Goal: Task Accomplishment & Management: Manage account settings

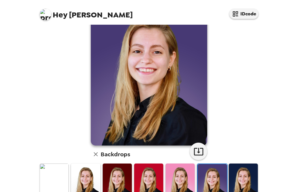
scroll to position [41, 0]
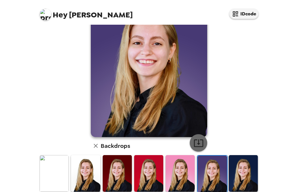
click at [201, 143] on button "button" at bounding box center [198, 142] width 17 height 17
click at [181, 158] on img at bounding box center [180, 173] width 29 height 36
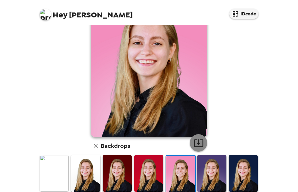
click at [198, 138] on icon "button" at bounding box center [198, 143] width 10 height 10
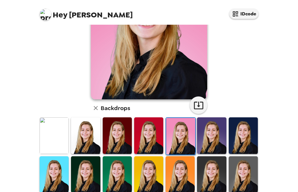
scroll to position [79, 0]
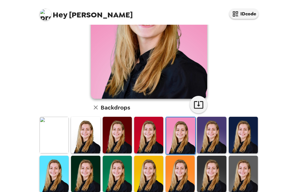
click at [243, 128] on img at bounding box center [243, 135] width 29 height 36
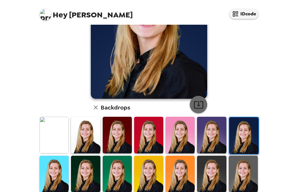
click at [196, 100] on icon "button" at bounding box center [198, 105] width 10 height 10
click at [87, 163] on img at bounding box center [85, 174] width 29 height 36
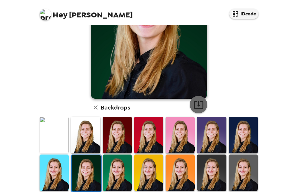
click at [198, 101] on icon "button" at bounding box center [198, 105] width 9 height 8
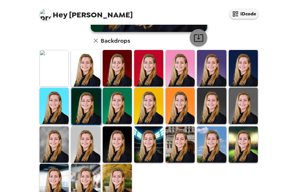
scroll to position [146, 0]
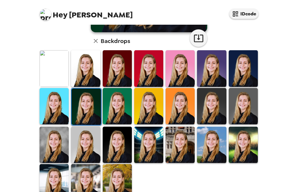
click at [152, 137] on img at bounding box center [148, 145] width 29 height 36
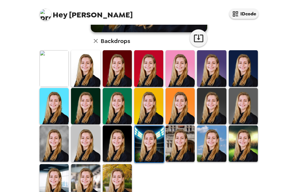
scroll to position [145, 0]
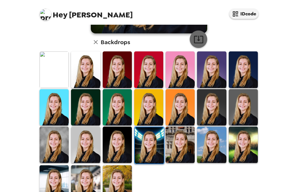
click at [200, 35] on icon "button" at bounding box center [198, 39] width 10 height 10
click at [215, 141] on img at bounding box center [211, 145] width 29 height 36
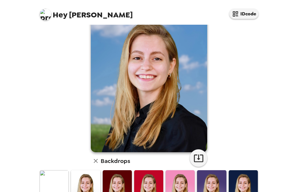
scroll to position [25, 0]
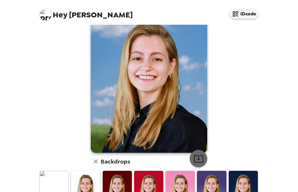
click at [203, 154] on icon "button" at bounding box center [198, 159] width 10 height 10
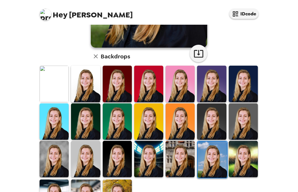
scroll to position [145, 0]
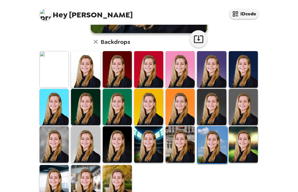
click at [114, 143] on img at bounding box center [117, 145] width 29 height 36
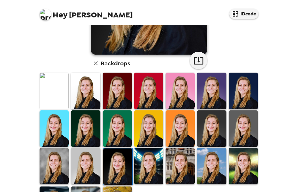
scroll to position [106, 0]
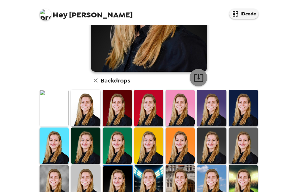
click at [198, 75] on icon "button" at bounding box center [198, 78] width 9 height 8
click at [250, 177] on img at bounding box center [243, 183] width 29 height 36
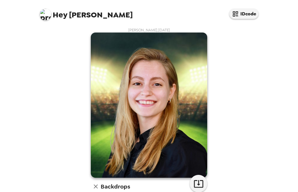
scroll to position [0, 0]
click at [204, 175] on button "button" at bounding box center [198, 183] width 17 height 17
click at [200, 179] on icon "button" at bounding box center [198, 184] width 10 height 10
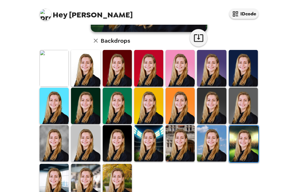
scroll to position [146, 0]
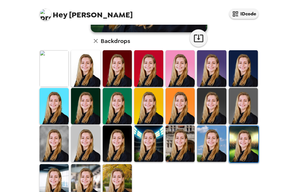
click at [118, 172] on img at bounding box center [117, 182] width 29 height 36
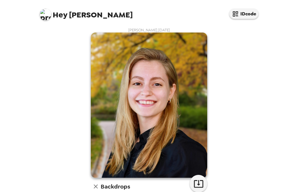
scroll to position [2, 0]
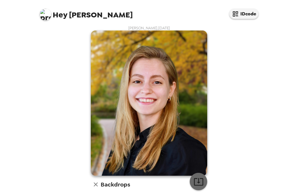
click at [202, 177] on icon "button" at bounding box center [198, 182] width 10 height 10
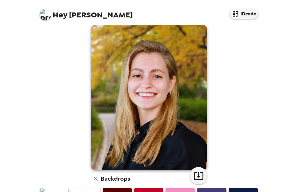
scroll to position [8, 0]
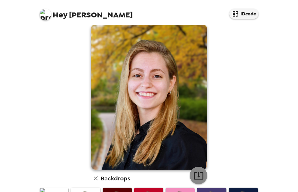
click at [200, 171] on icon "button" at bounding box center [198, 176] width 10 height 10
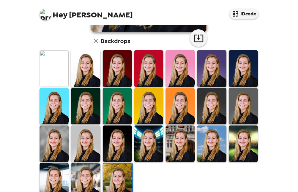
scroll to position [118, 0]
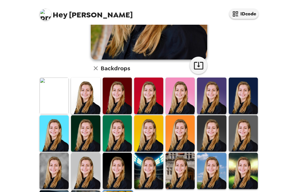
click at [61, 78] on img at bounding box center [54, 96] width 29 height 36
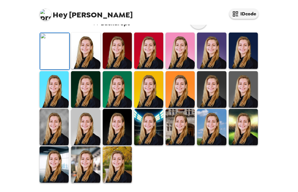
scroll to position [146, 0]
